Goal: Navigation & Orientation: Find specific page/section

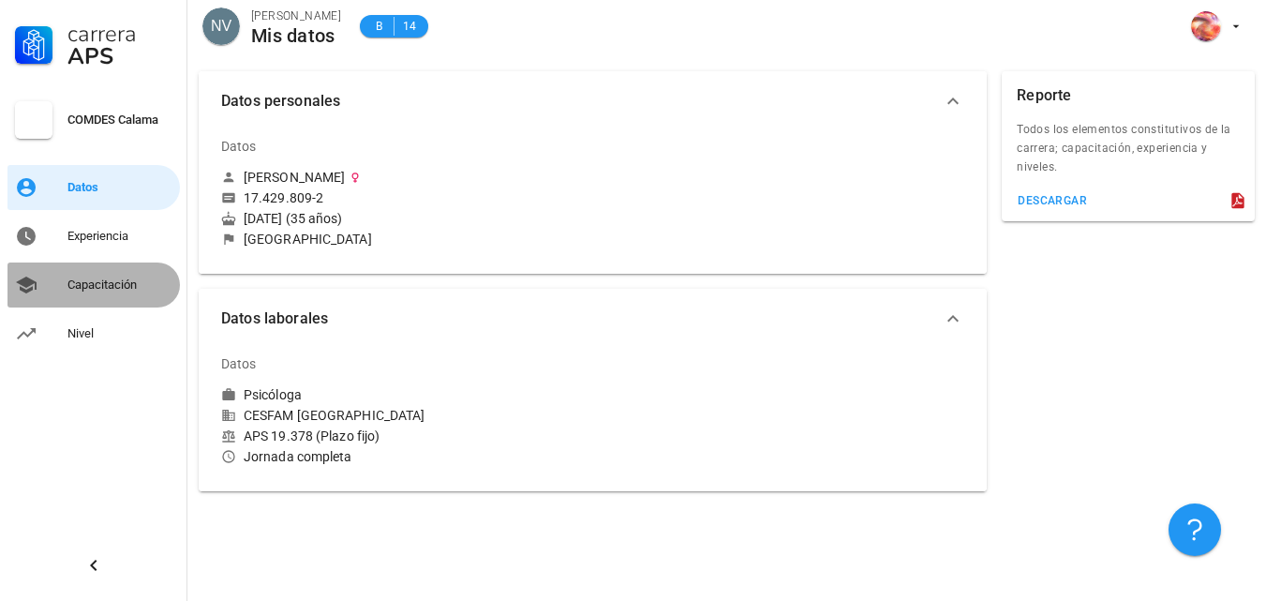
click at [98, 285] on div "Capacitación" at bounding box center [119, 284] width 105 height 15
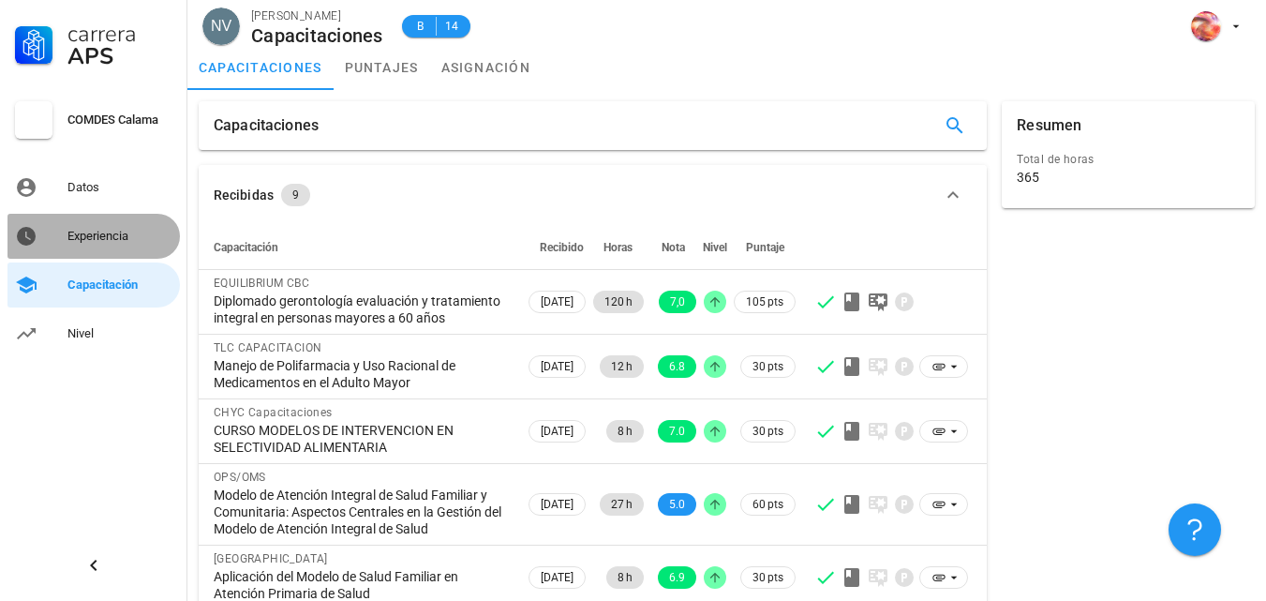
click at [79, 251] on link "Experiencia" at bounding box center [93, 236] width 172 height 45
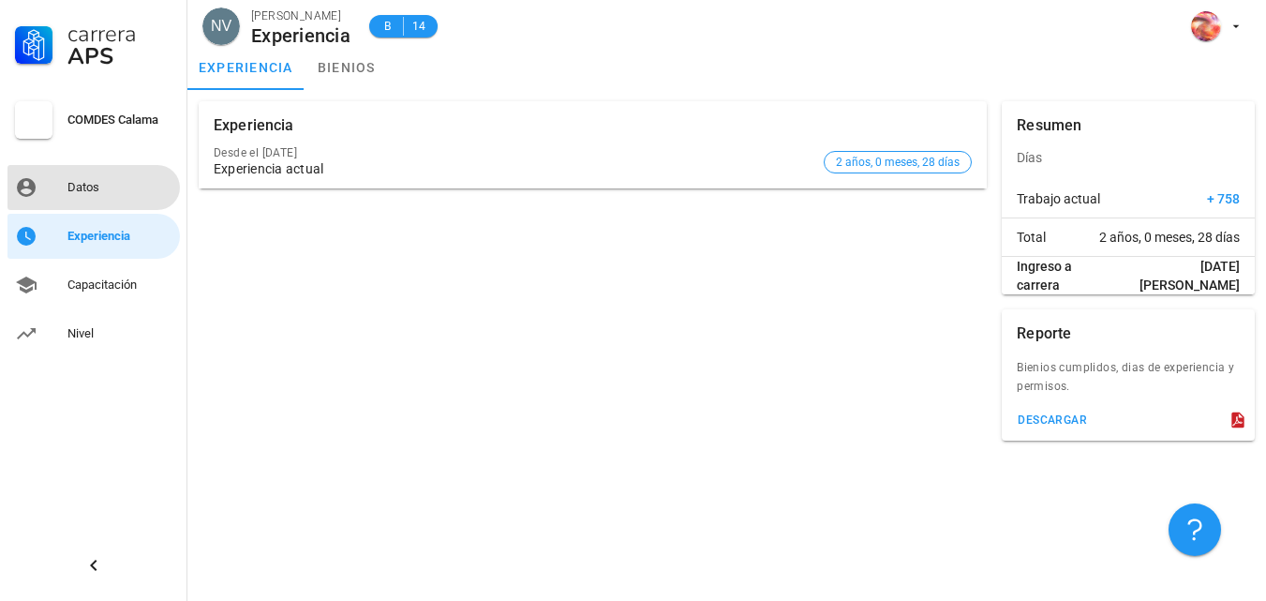
click at [97, 167] on link "Datos" at bounding box center [93, 187] width 172 height 45
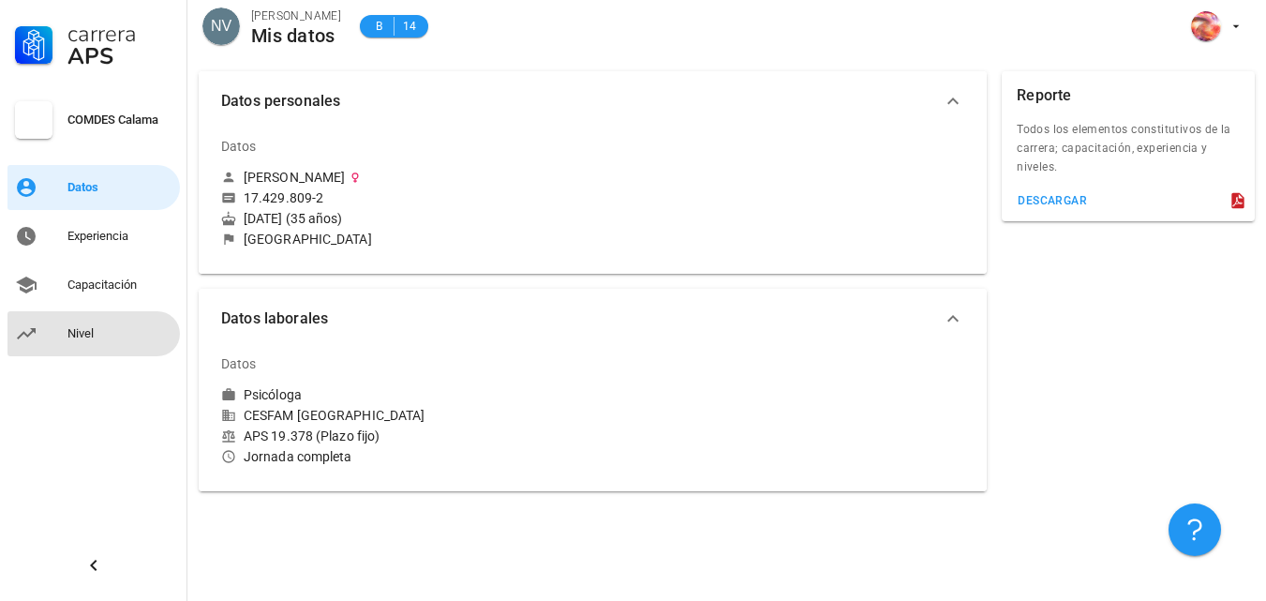
click at [78, 327] on div "Nivel" at bounding box center [119, 333] width 105 height 15
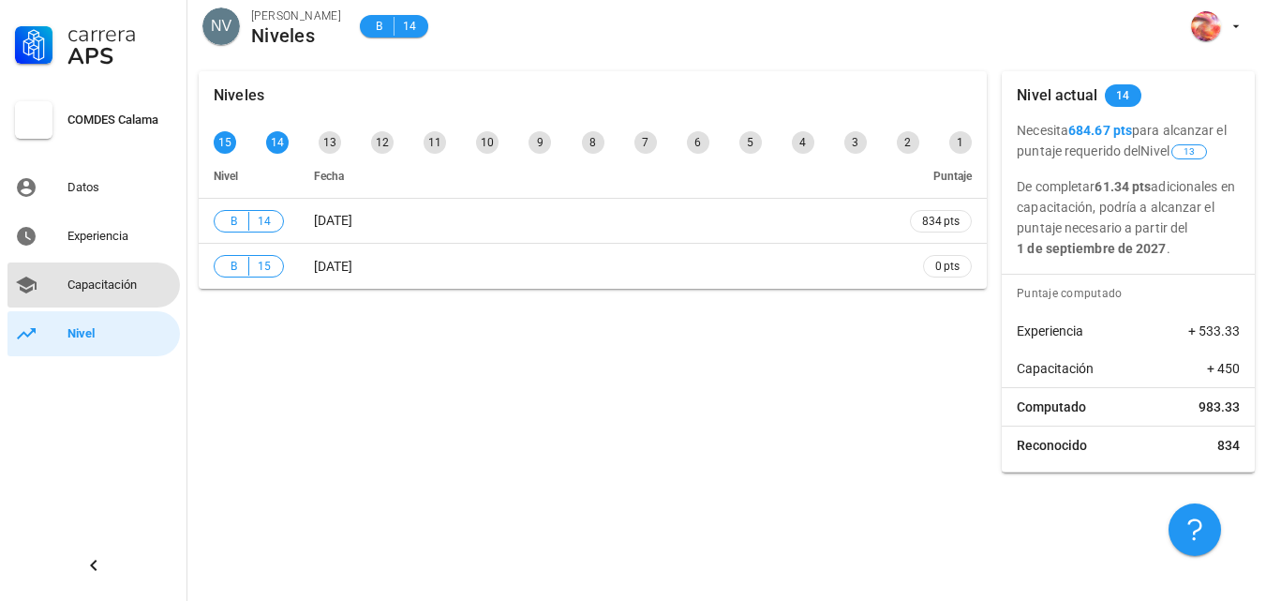
click at [107, 277] on div "Capacitación" at bounding box center [119, 284] width 105 height 15
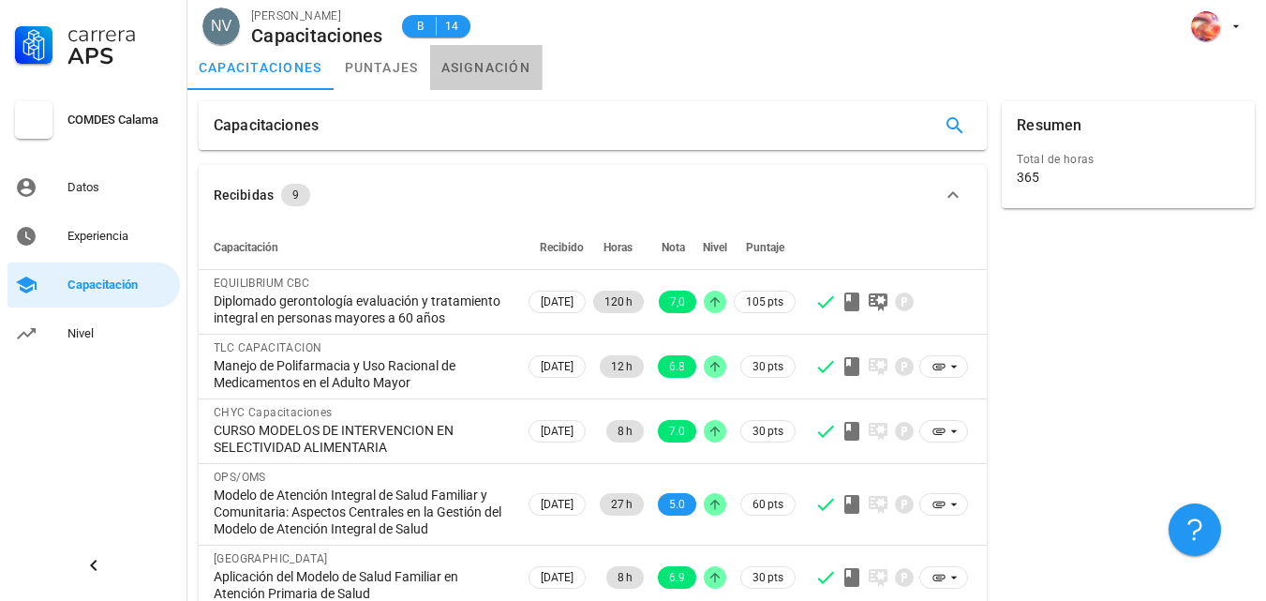
click at [487, 76] on link "asignación" at bounding box center [486, 67] width 112 height 45
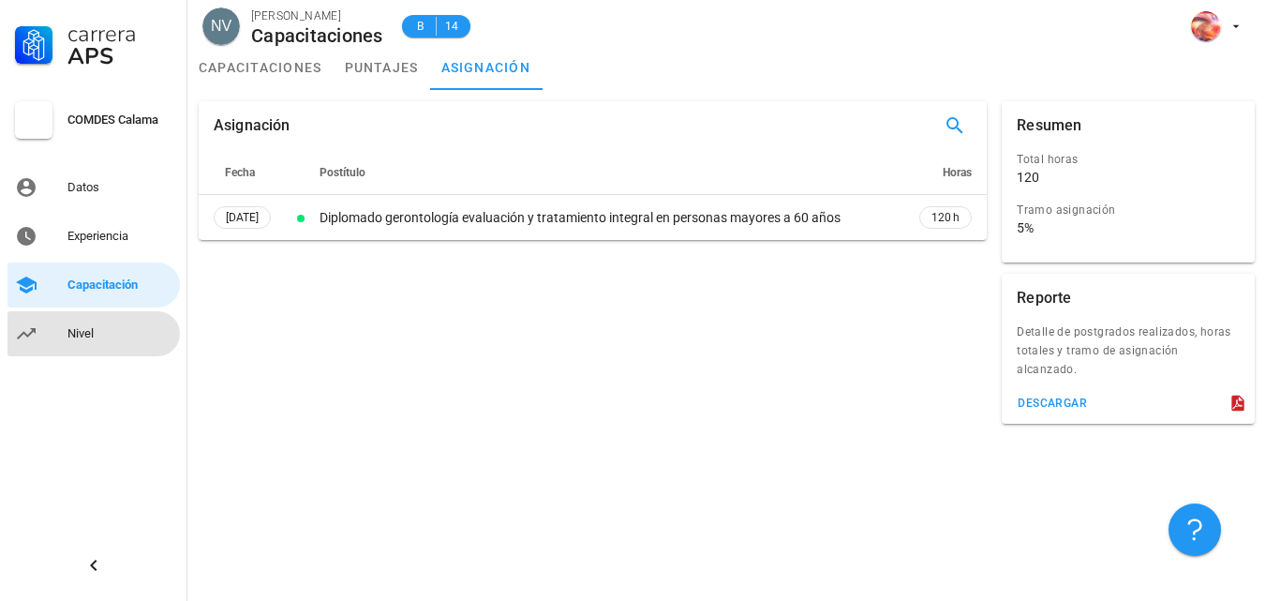
click at [108, 339] on div "Nivel" at bounding box center [119, 333] width 105 height 15
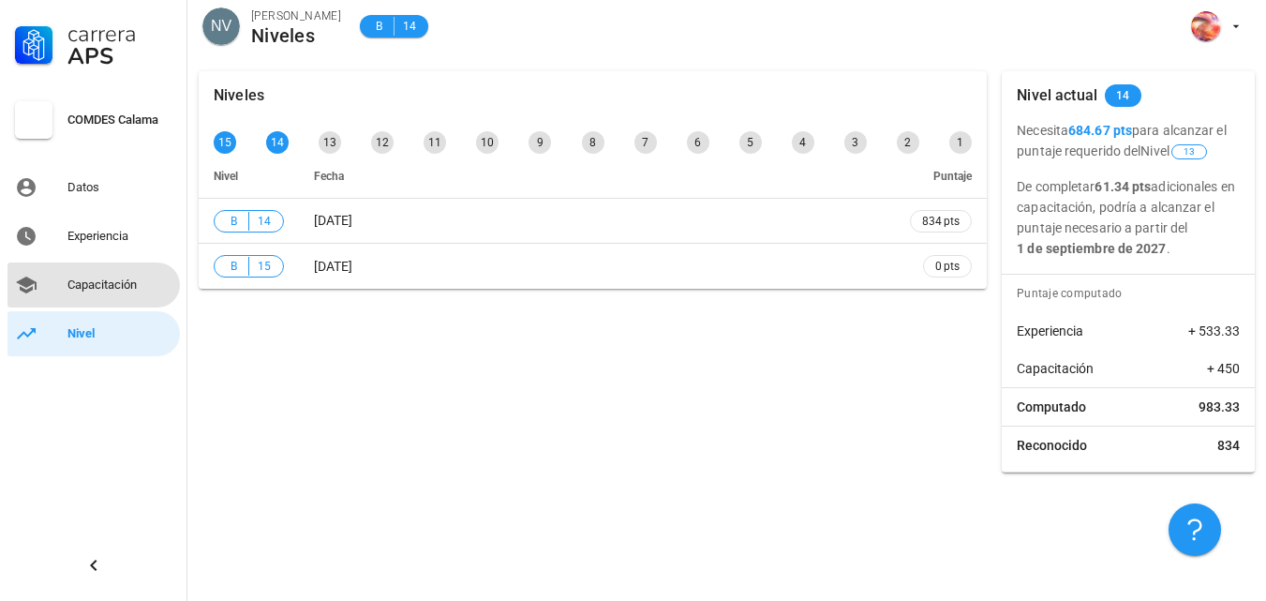
click at [85, 294] on div "Capacitación" at bounding box center [119, 285] width 105 height 30
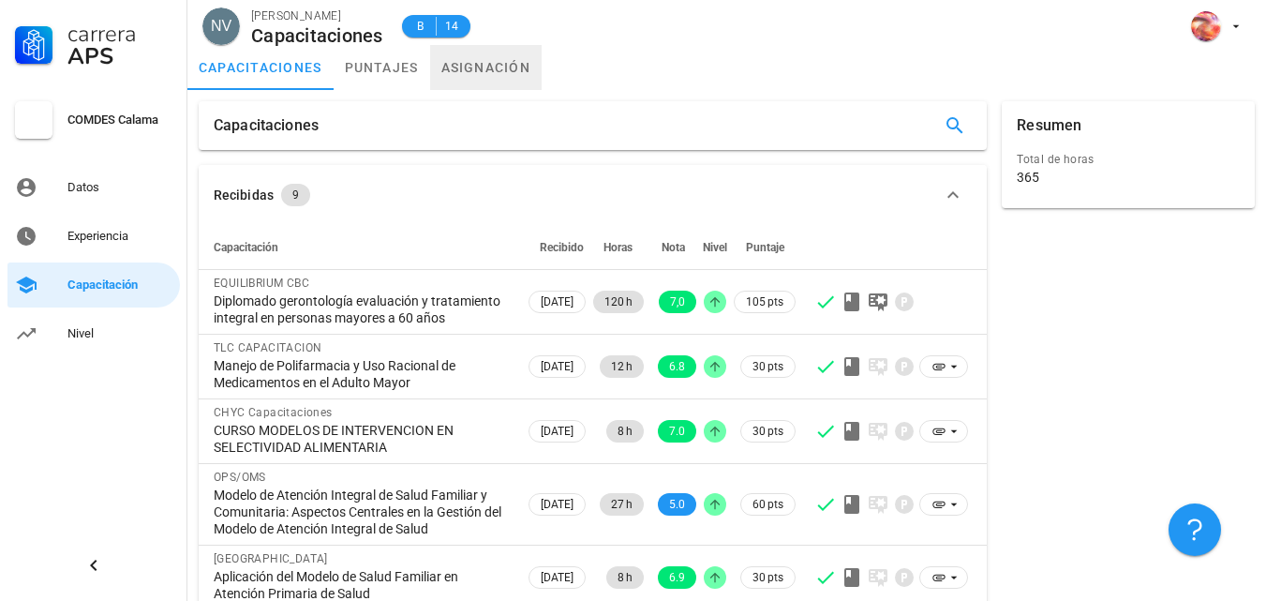
click at [499, 63] on link "asignación" at bounding box center [486, 67] width 112 height 45
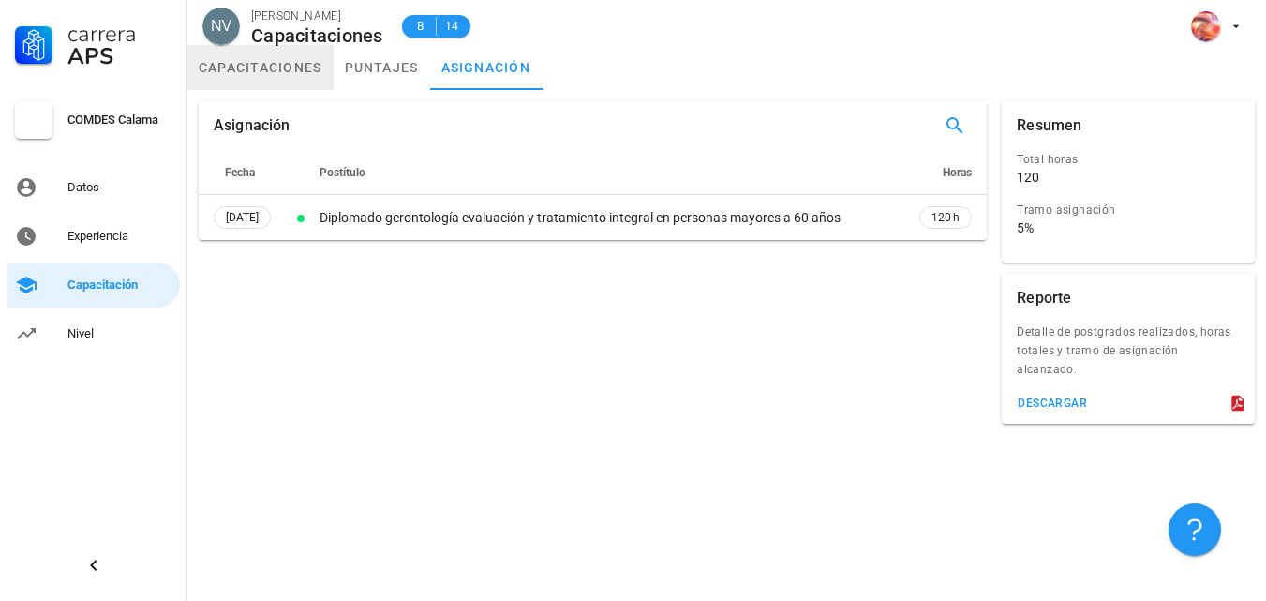
click at [228, 76] on link "capacitaciones" at bounding box center [260, 67] width 146 height 45
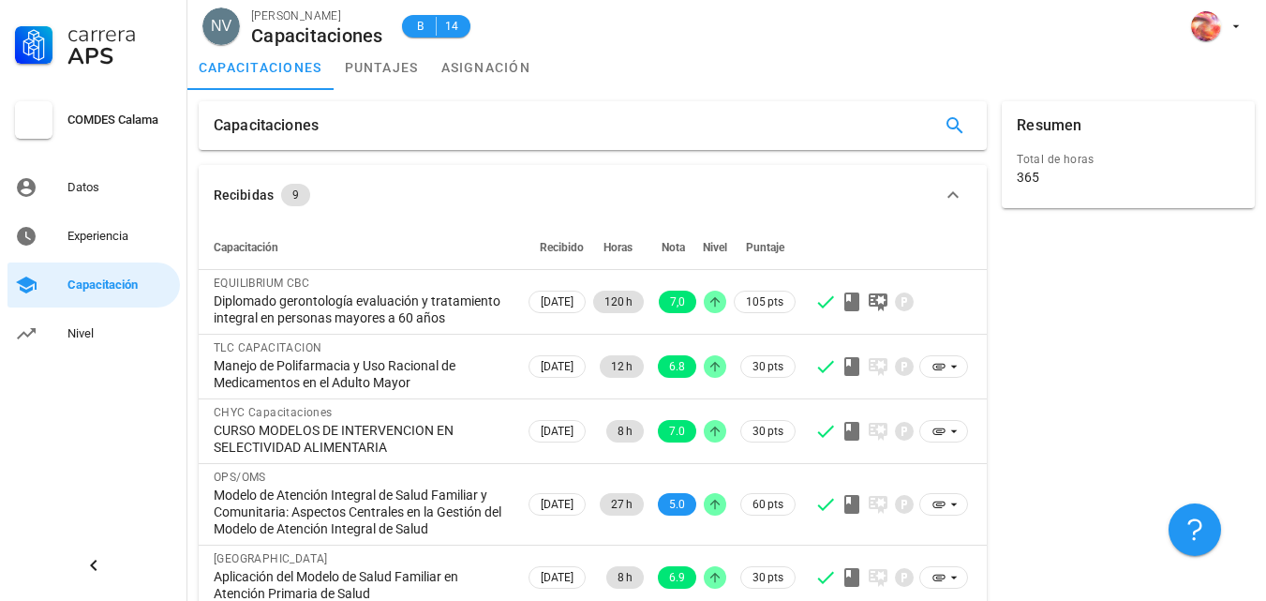
drag, startPoint x: 1221, startPoint y: 27, endPoint x: 824, endPoint y: 95, distance: 402.9
click at [824, 95] on div "Capacitaciones" at bounding box center [592, 126] width 803 height 64
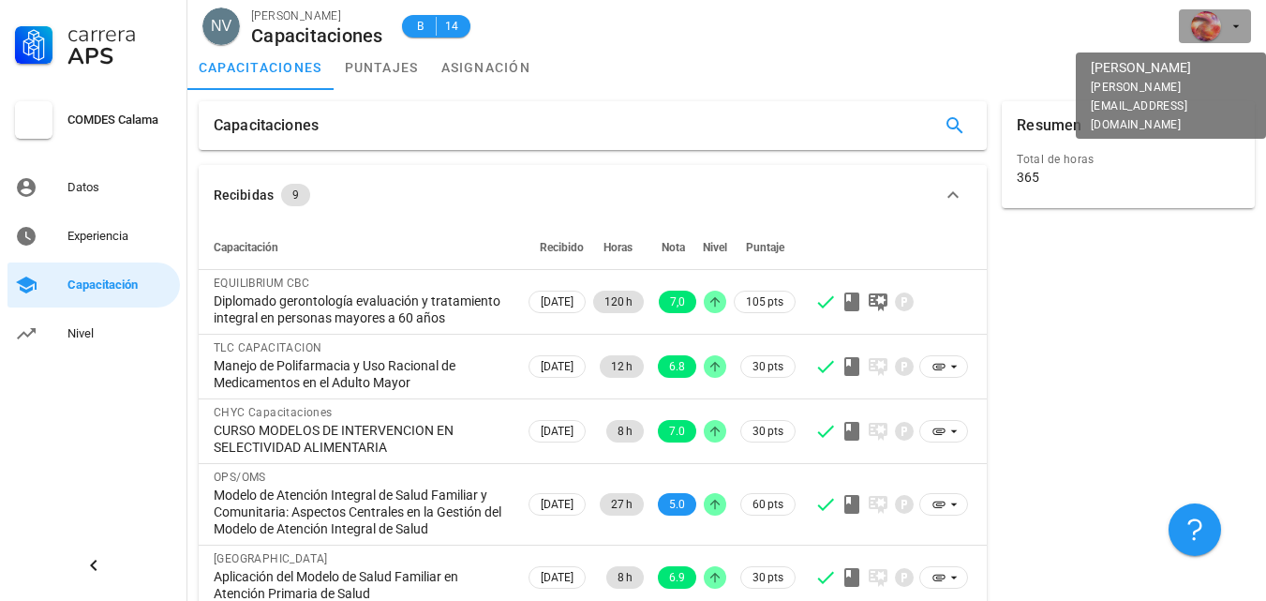
click at [1214, 17] on div "avatar" at bounding box center [1206, 26] width 30 height 30
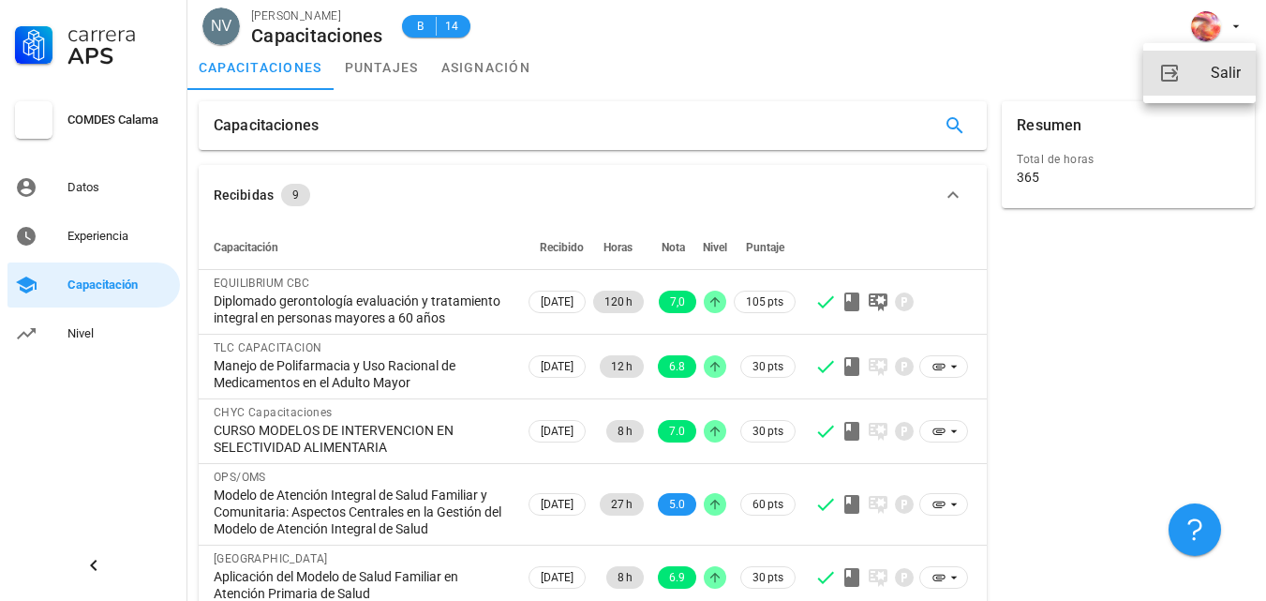
click at [1197, 70] on link "Salir" at bounding box center [1199, 73] width 112 height 45
